Goal: Find specific page/section: Find specific page/section

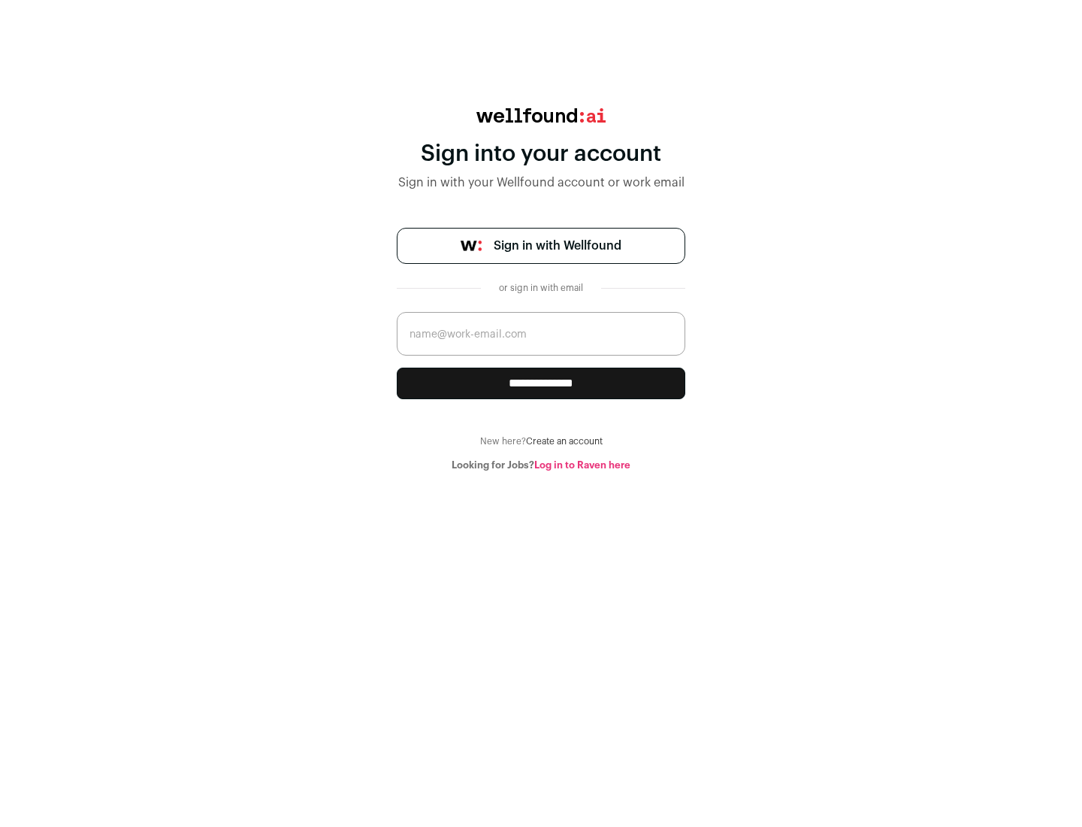
click at [557, 246] on span "Sign in with Wellfound" at bounding box center [558, 246] width 128 height 18
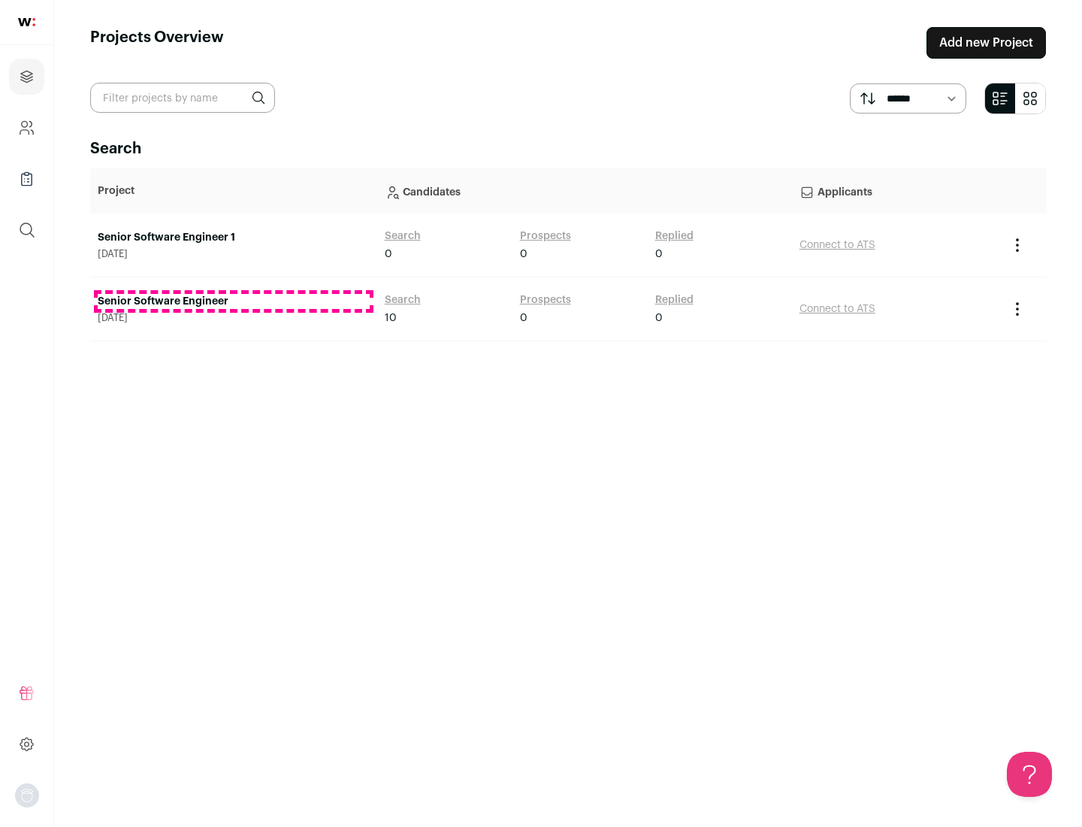
click at [233, 301] on link "Senior Software Engineer" at bounding box center [234, 301] width 272 height 15
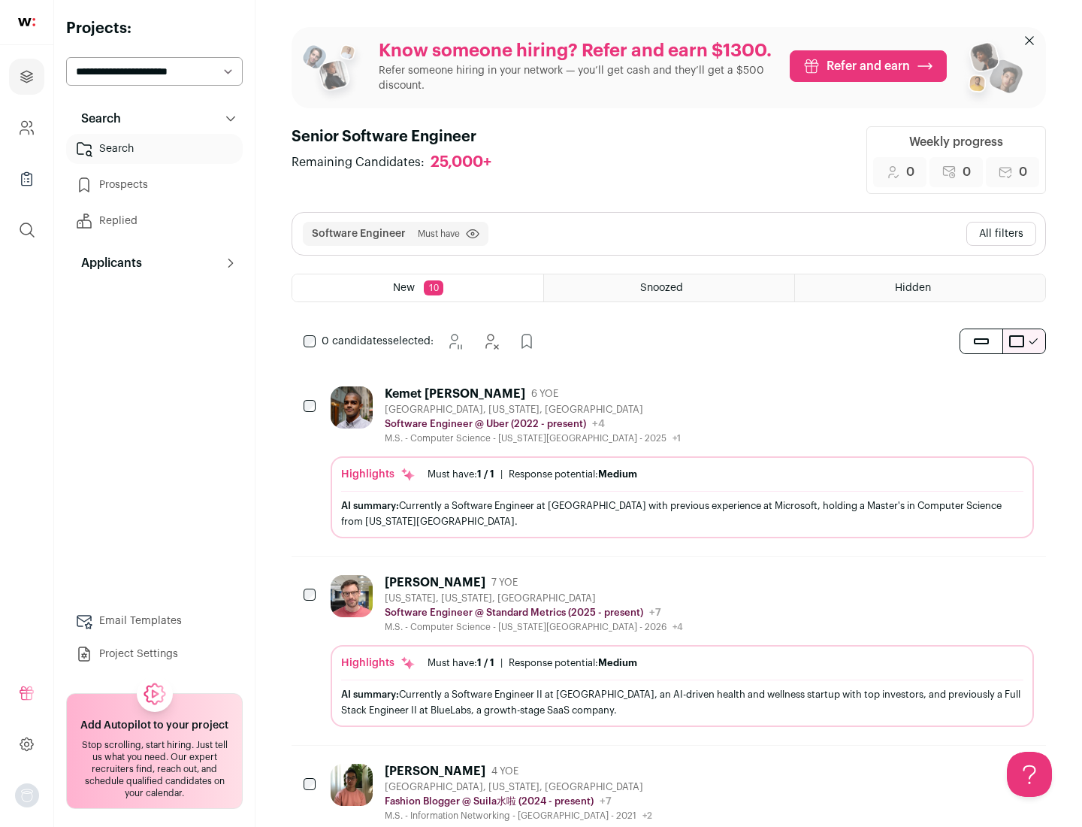
scroll to position [49, 0]
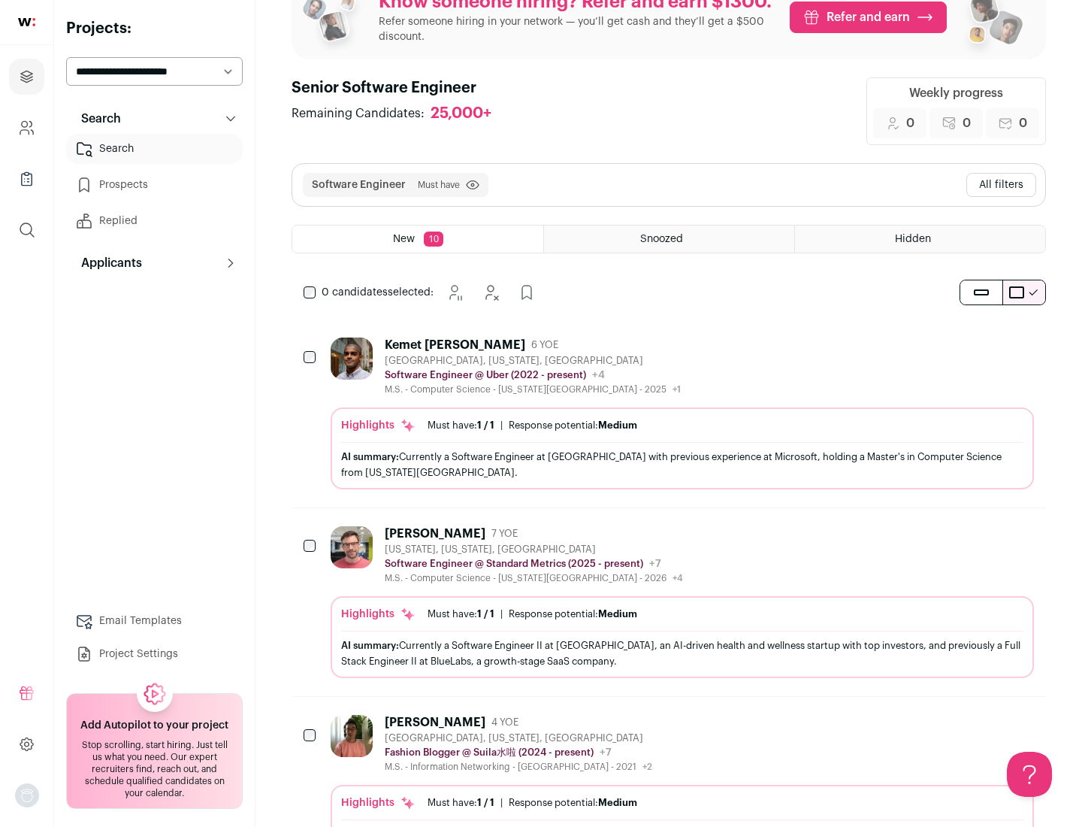
click at [669, 413] on div "Highlights Must have: 1 / 1 How many must haves have been fulfilled? | Response…" at bounding box center [682, 448] width 703 height 82
